Goal: Task Accomplishment & Management: Use online tool/utility

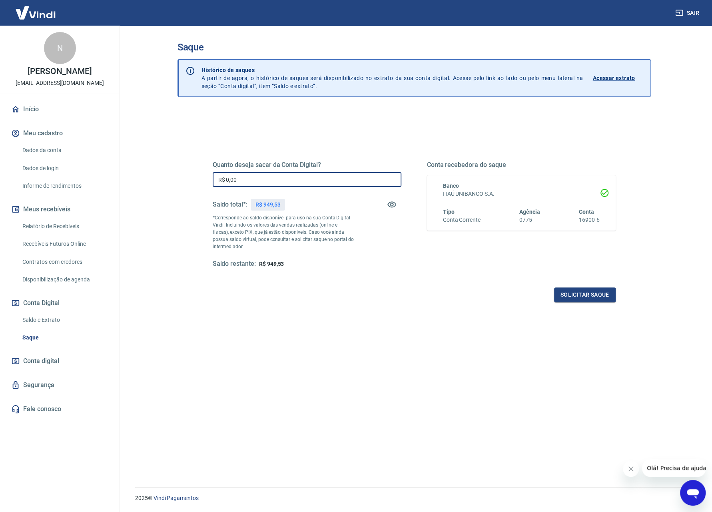
click at [279, 177] on input "R$ 0,00" at bounding box center [307, 179] width 189 height 15
type input "R$ 949,53"
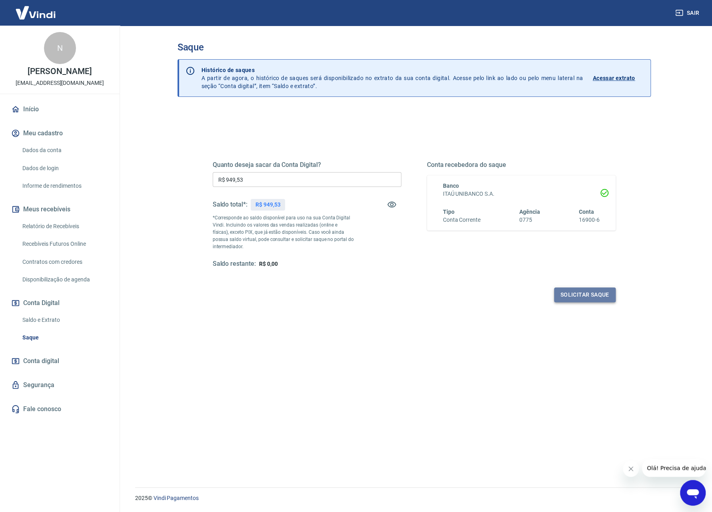
click at [605, 292] on button "Solicitar saque" at bounding box center [585, 294] width 62 height 15
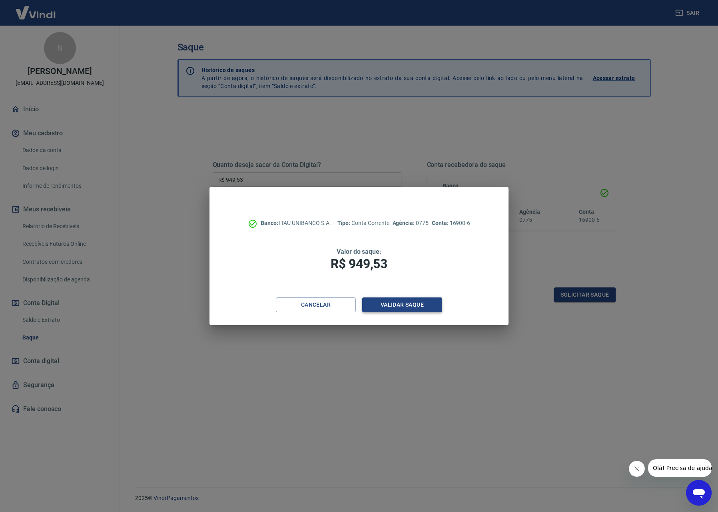
click at [413, 308] on button "Validar saque" at bounding box center [402, 304] width 80 height 15
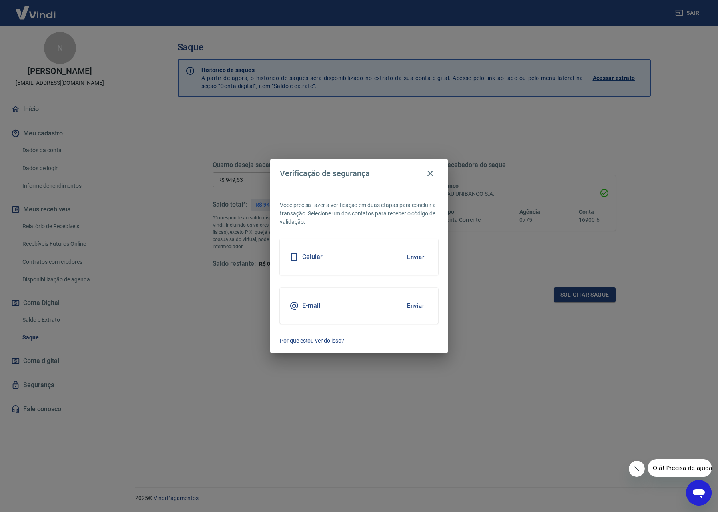
click at [424, 253] on button "Enviar" at bounding box center [416, 256] width 26 height 17
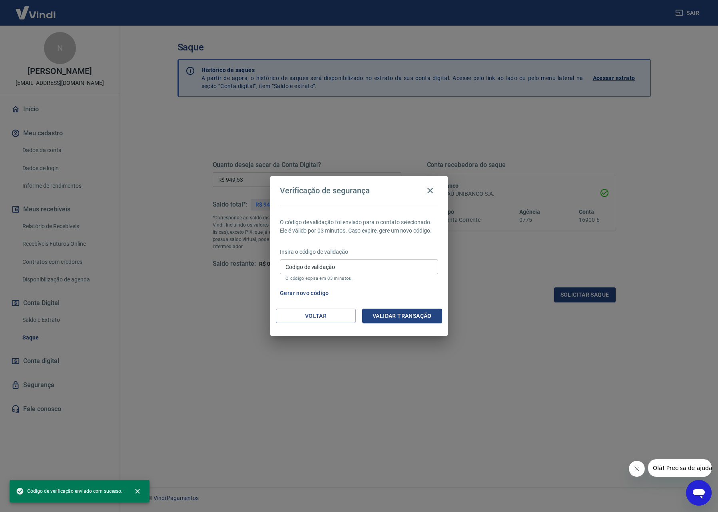
click at [330, 269] on div "Código de validação Código de validação O código expira em 03 minutos." at bounding box center [359, 270] width 158 height 22
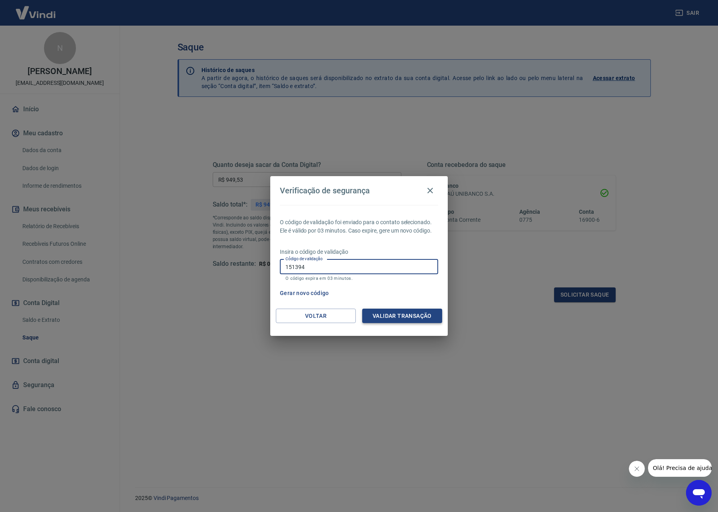
type input "151394"
click at [426, 316] on button "Validar transação" at bounding box center [402, 315] width 80 height 15
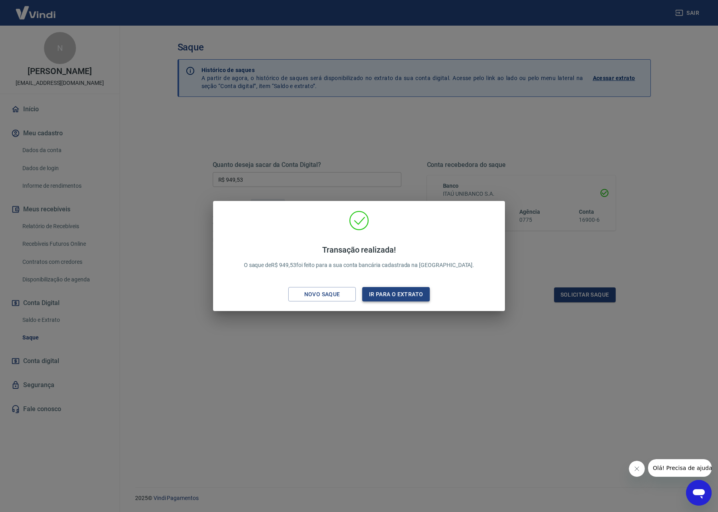
click at [410, 296] on button "Ir para o extrato" at bounding box center [396, 294] width 68 height 15
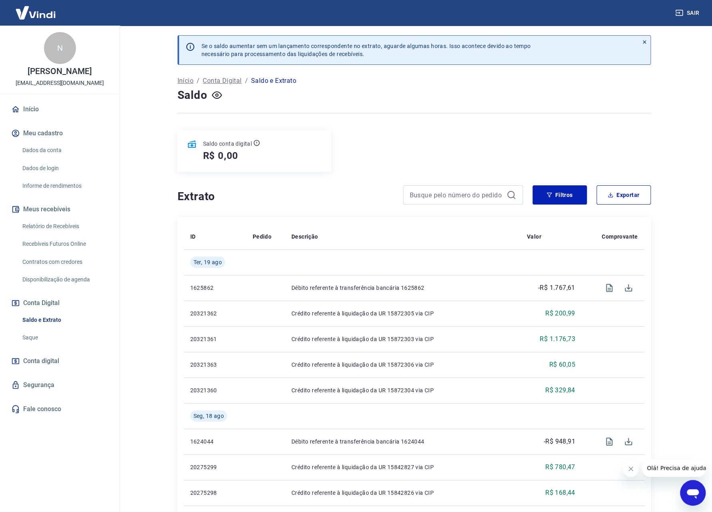
click at [448, 146] on div "Saldo conta digital R$ 0,00" at bounding box center [415, 151] width 474 height 42
